Goal: Task Accomplishment & Management: Complete application form

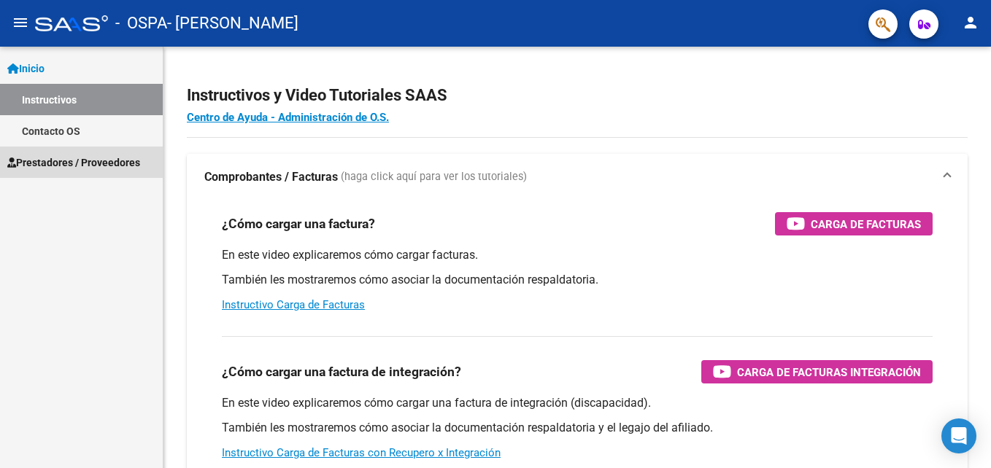
click at [103, 161] on span "Prestadores / Proveedores" at bounding box center [73, 163] width 133 height 16
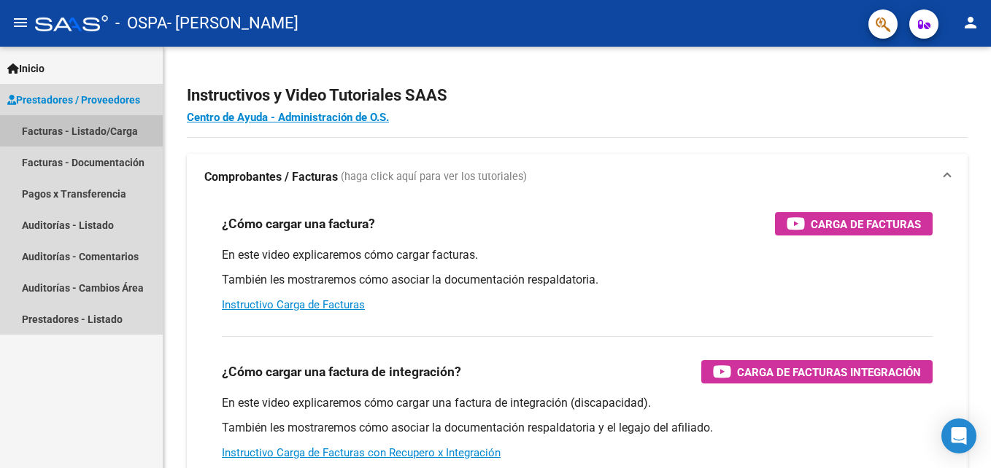
click at [95, 130] on link "Facturas - Listado/Carga" at bounding box center [81, 130] width 163 height 31
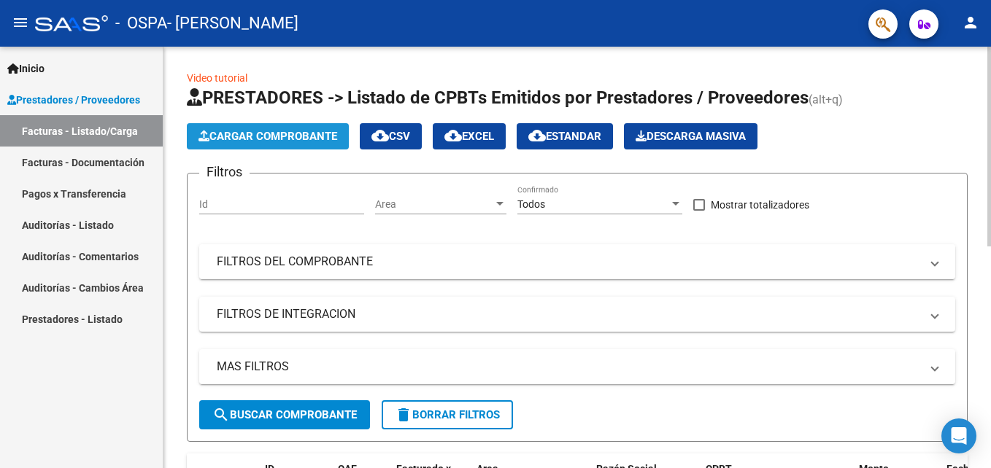
click at [297, 137] on span "Cargar Comprobante" at bounding box center [267, 136] width 139 height 13
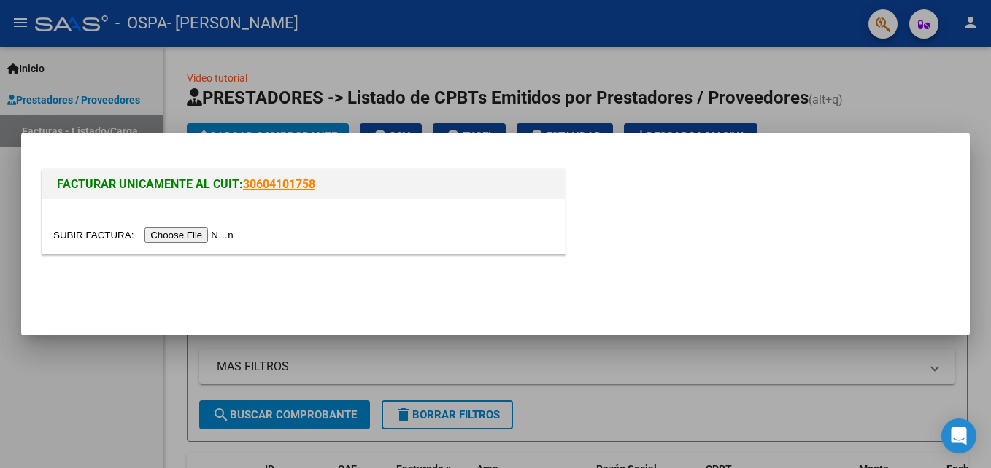
click at [197, 231] on input "file" at bounding box center [145, 235] width 185 height 15
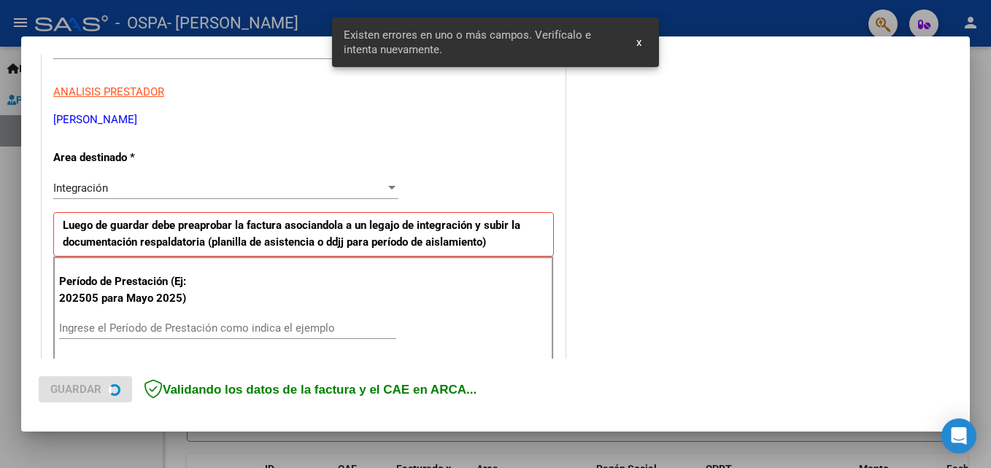
scroll to position [328, 0]
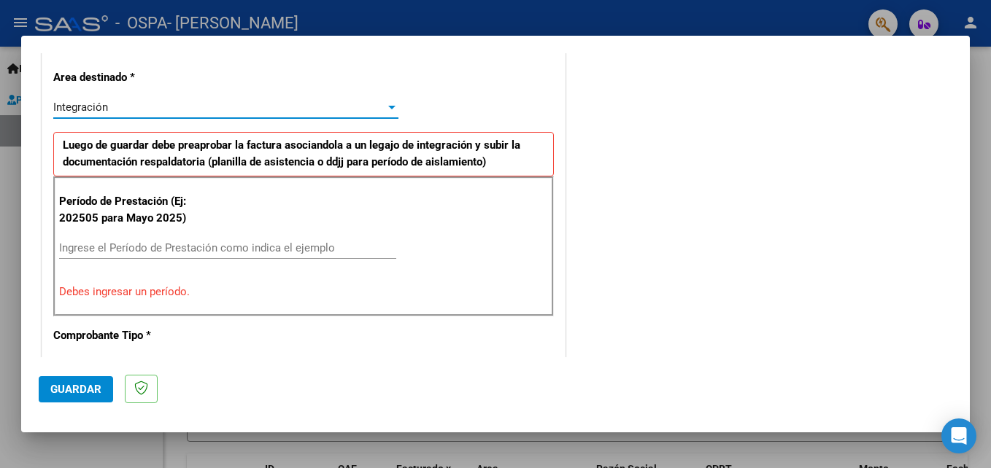
click at [368, 103] on div "Integración" at bounding box center [219, 107] width 332 height 13
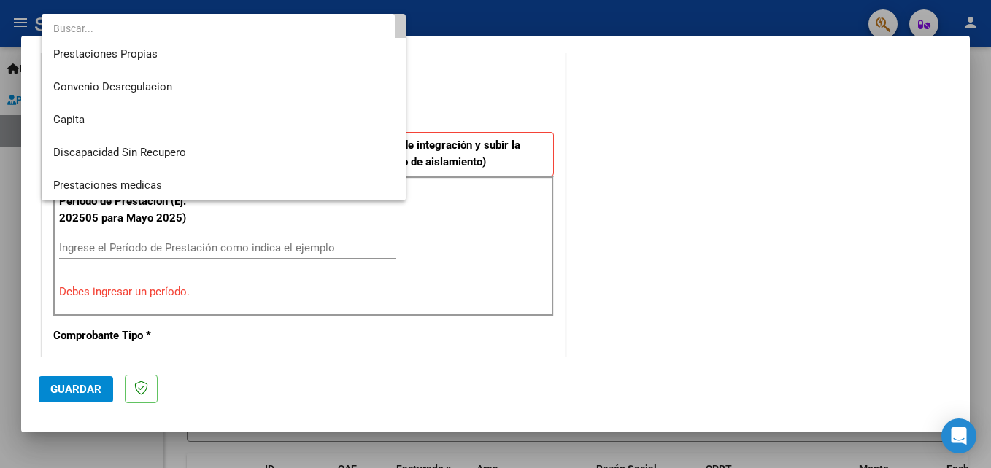
scroll to position [142, 0]
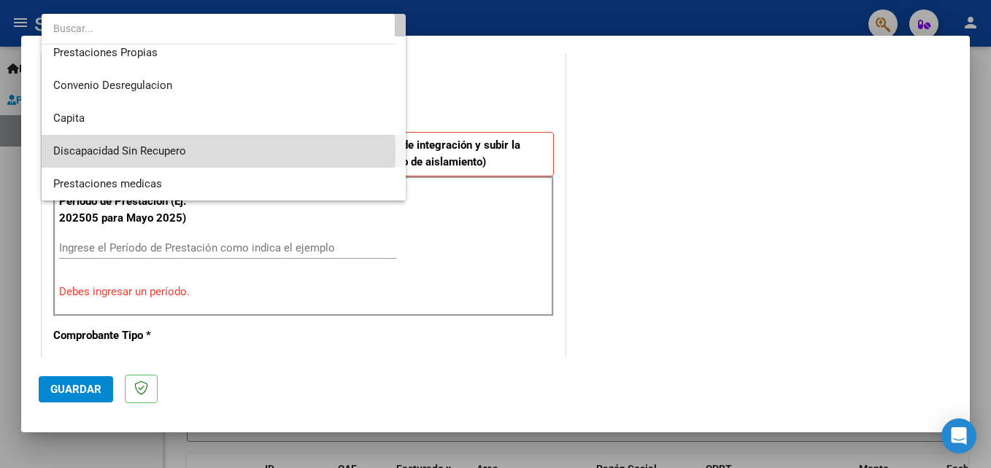
click at [206, 151] on span "Discapacidad Sin Recupero" at bounding box center [223, 151] width 341 height 33
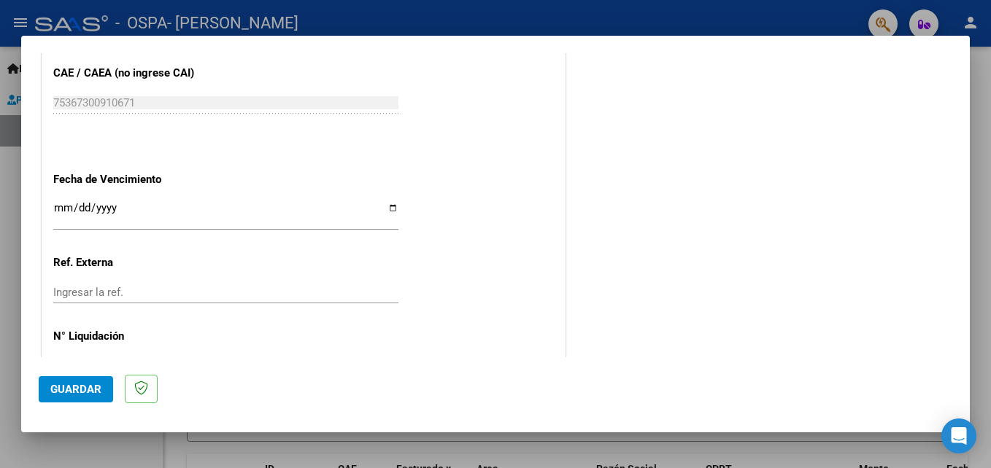
scroll to position [833, 0]
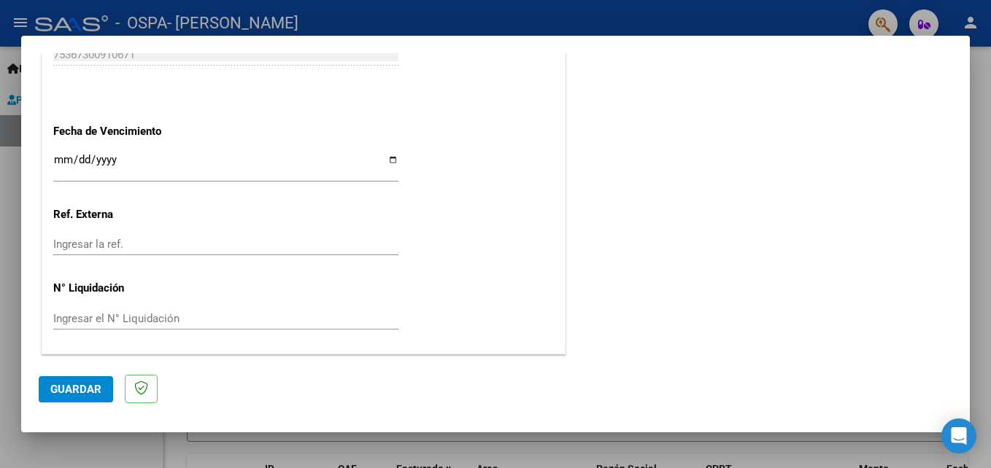
click at [218, 325] on div "Ingresar el N° Liquidación" at bounding box center [225, 319] width 345 height 22
click at [170, 316] on input "Ingresar el N° Liquidación" at bounding box center [225, 318] width 345 height 13
click at [122, 245] on input "Ingresar la ref." at bounding box center [225, 244] width 345 height 13
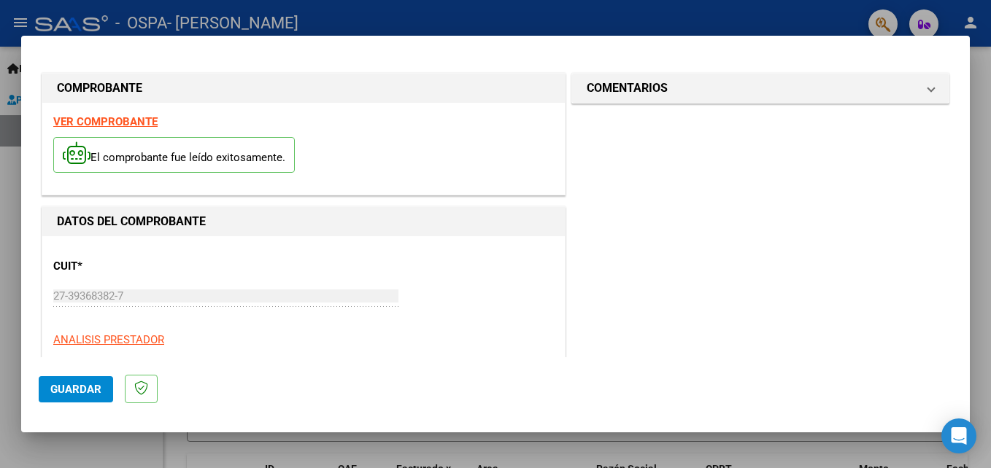
click at [954, 85] on mat-dialog-content "COMPROBANTE VER COMPROBANTE El comprobante fue leído exitosamente. DATOS DEL CO…" at bounding box center [495, 205] width 948 height 304
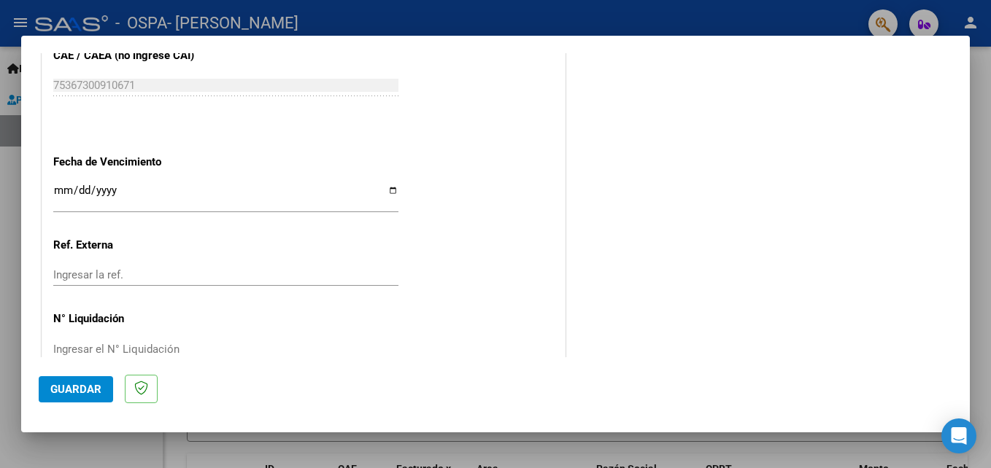
scroll to position [833, 0]
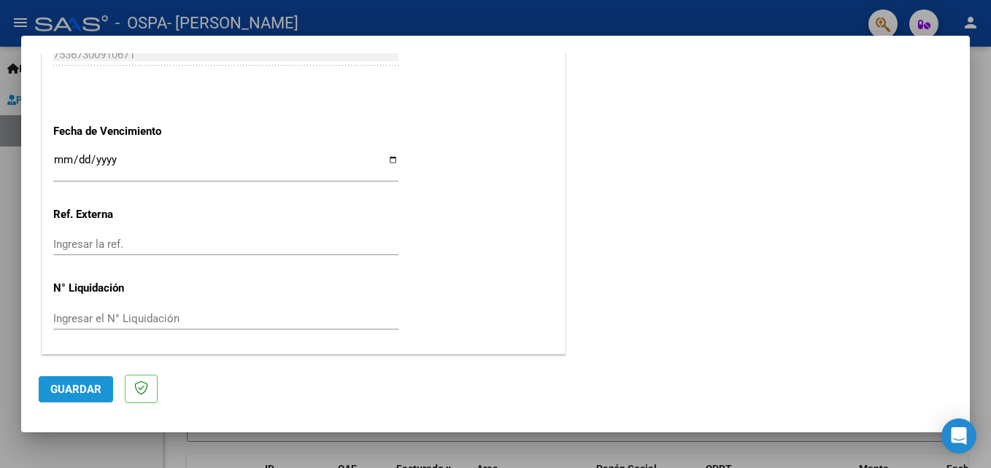
click at [74, 393] on span "Guardar" at bounding box center [75, 389] width 51 height 13
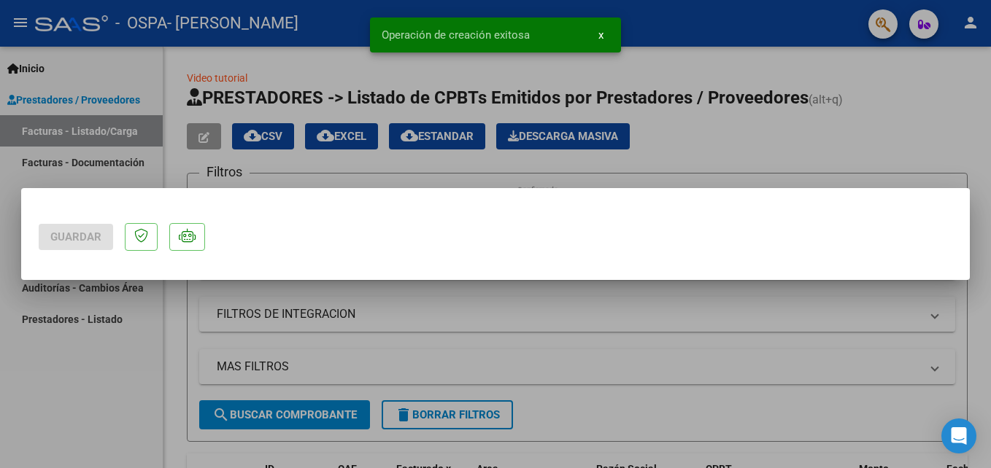
scroll to position [0, 0]
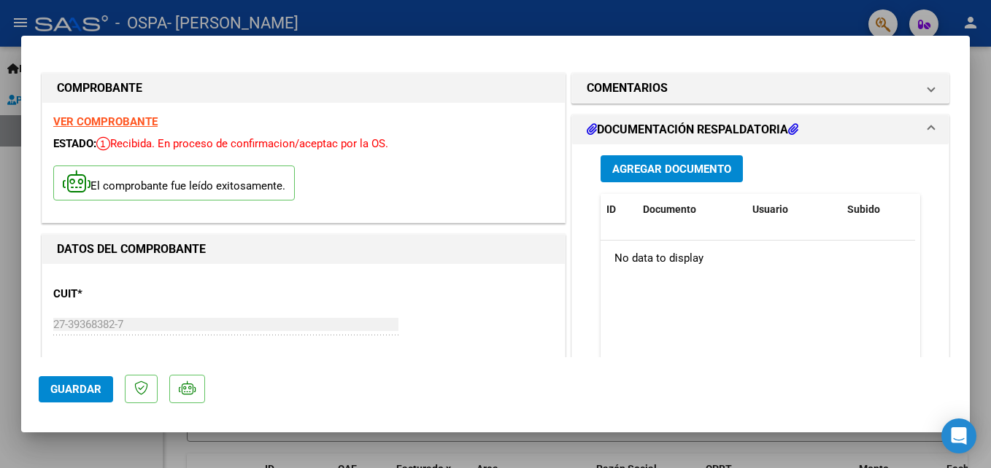
click at [633, 163] on span "Agregar Documento" at bounding box center [671, 169] width 119 height 13
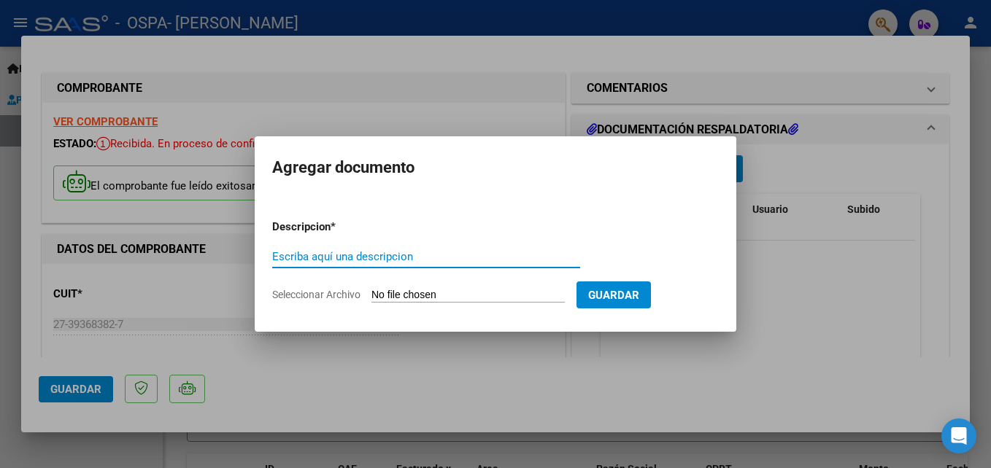
click at [440, 252] on input "Escriba aquí una descripcion" at bounding box center [426, 256] width 308 height 13
type input "planilla de asistencia"
click at [352, 295] on span "Seleccionar Archivo" at bounding box center [316, 295] width 88 height 12
click at [371, 295] on input "Seleccionar Archivo" at bounding box center [467, 296] width 193 height 14
type input "C:\fakepath\WhatsApp Image [DATE] 14.22.13.jpeg"
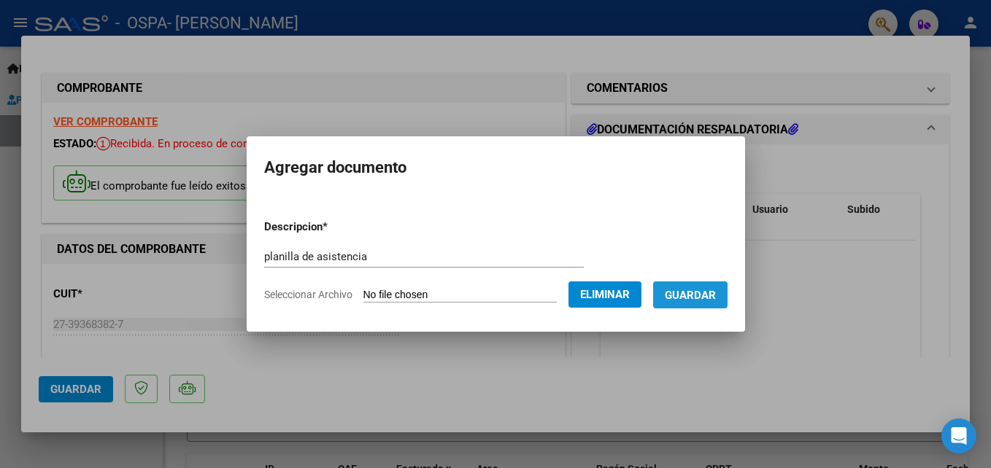
click at [681, 290] on span "Guardar" at bounding box center [690, 295] width 51 height 13
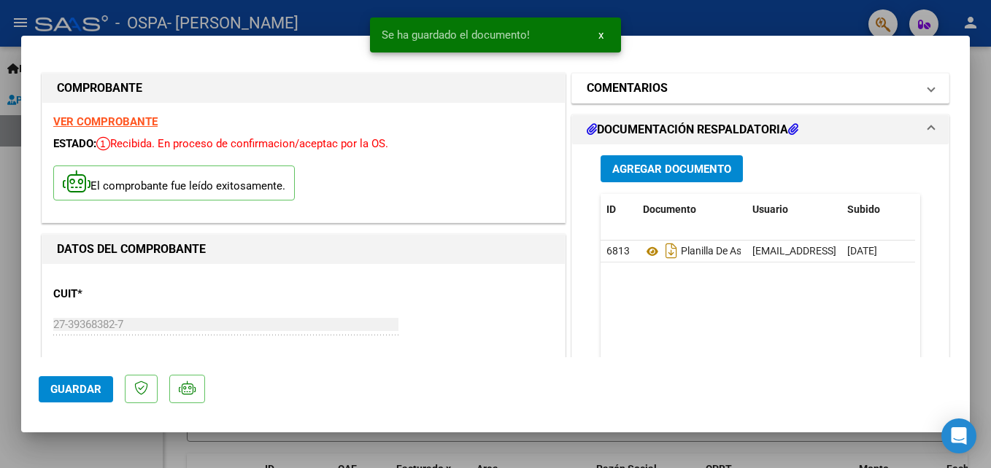
click at [908, 91] on span "COMENTARIOS" at bounding box center [757, 89] width 341 height 18
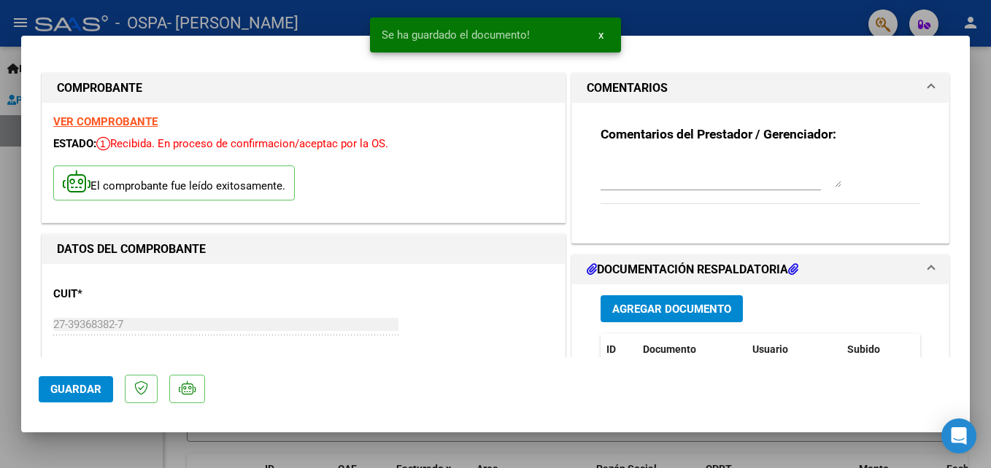
click at [908, 91] on span "COMENTARIOS" at bounding box center [757, 89] width 341 height 18
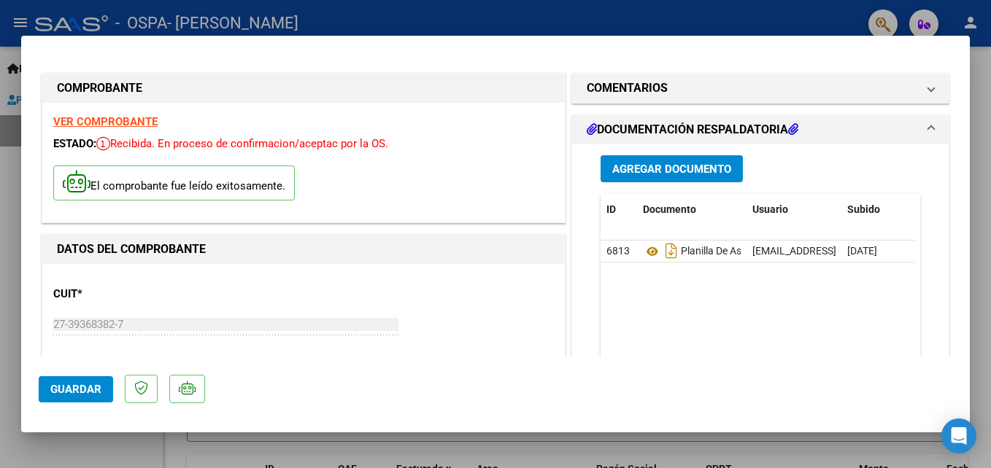
click at [133, 117] on strong "VER COMPROBANTE" at bounding box center [105, 121] width 104 height 13
click at [925, 124] on mat-expansion-panel-header "DOCUMENTACIÓN RESPALDATORIA" at bounding box center [760, 129] width 376 height 29
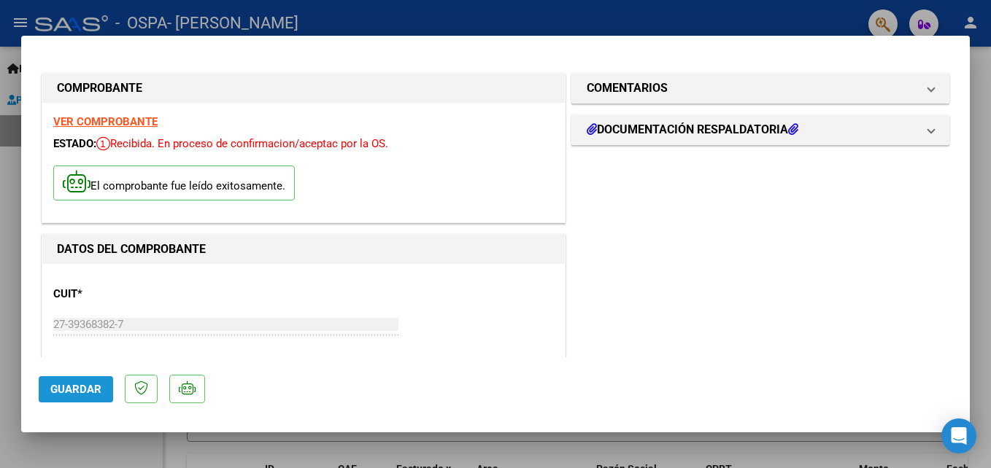
click at [84, 386] on span "Guardar" at bounding box center [75, 389] width 51 height 13
click at [990, 110] on div at bounding box center [495, 234] width 991 height 468
type input "$ 0,00"
